Goal: Information Seeking & Learning: Learn about a topic

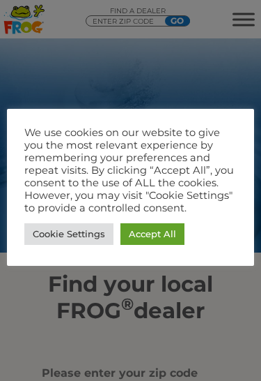
click at [158, 223] on link "Accept All" at bounding box center [153, 234] width 64 height 22
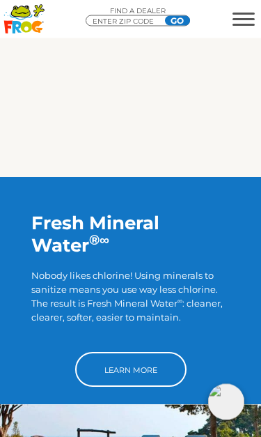
scroll to position [1041, 0]
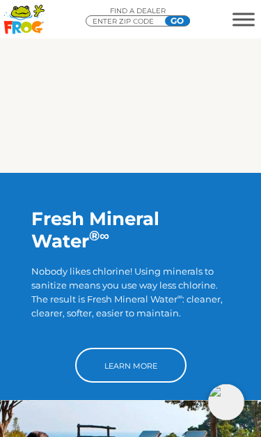
click at [149, 353] on link "Learn More" at bounding box center [131, 365] width 112 height 35
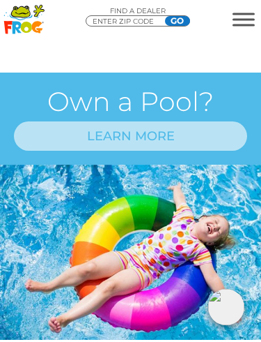
scroll to position [818, 0]
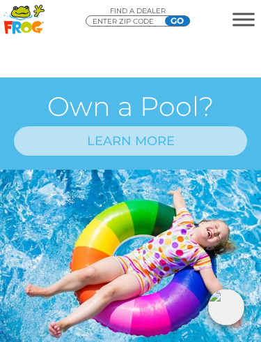
click at [188, 155] on link "LEARN MORE" at bounding box center [131, 140] width 234 height 29
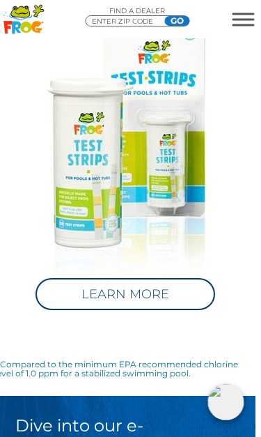
scroll to position [2584, 5]
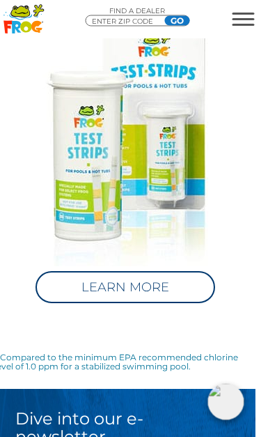
click at [140, 286] on link "LEARN MORE" at bounding box center [126, 288] width 180 height 32
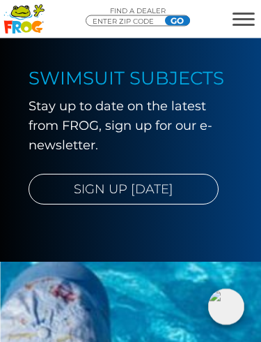
scroll to position [4084, 0]
